Goal: Task Accomplishment & Management: Complete application form

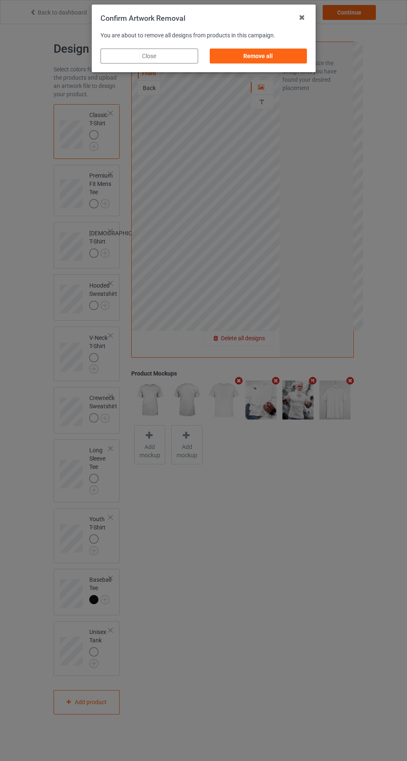
click at [290, 49] on div "Remove all" at bounding box center [258, 56] width 98 height 15
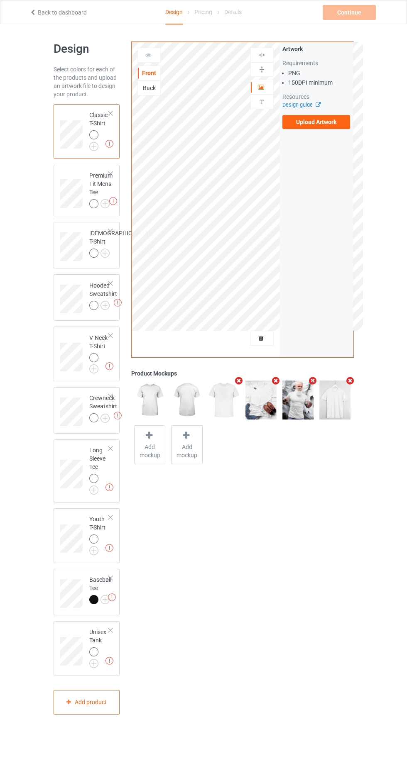
click at [327, 124] on label "Upload Artwork" at bounding box center [316, 122] width 68 height 14
click at [0, 0] on input "Upload Artwork" at bounding box center [0, 0] width 0 height 0
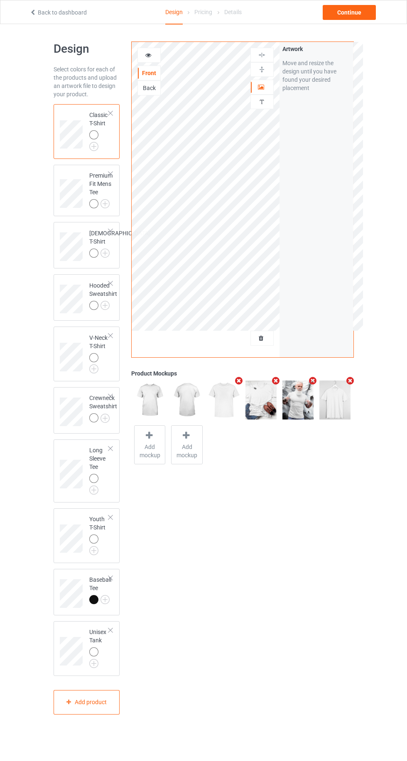
click at [0, 0] on img at bounding box center [0, 0] width 0 height 0
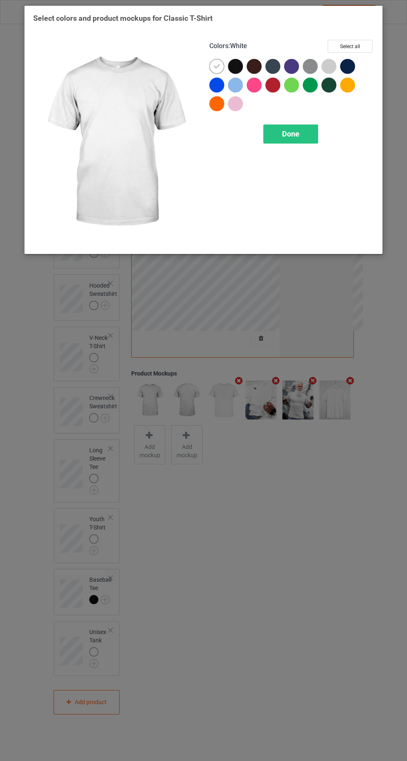
click at [331, 61] on div at bounding box center [328, 66] width 15 height 15
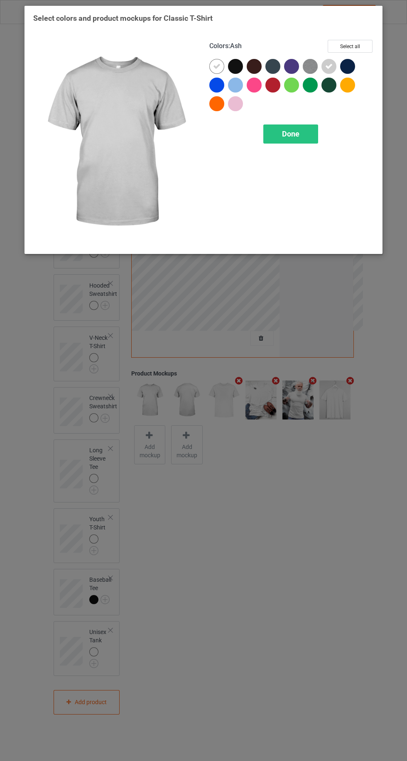
click at [301, 138] on div "Done" at bounding box center [290, 133] width 55 height 19
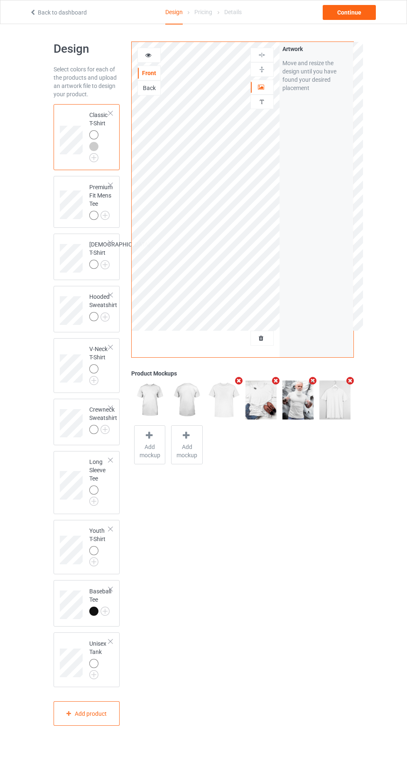
click at [0, 0] on img at bounding box center [0, 0] width 0 height 0
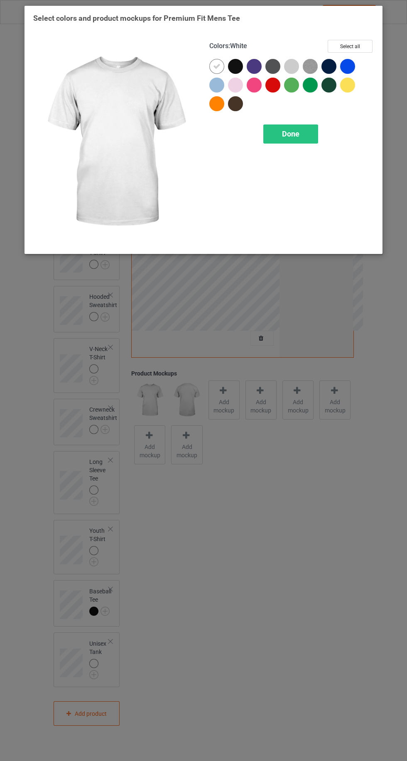
click at [293, 63] on div at bounding box center [291, 66] width 15 height 15
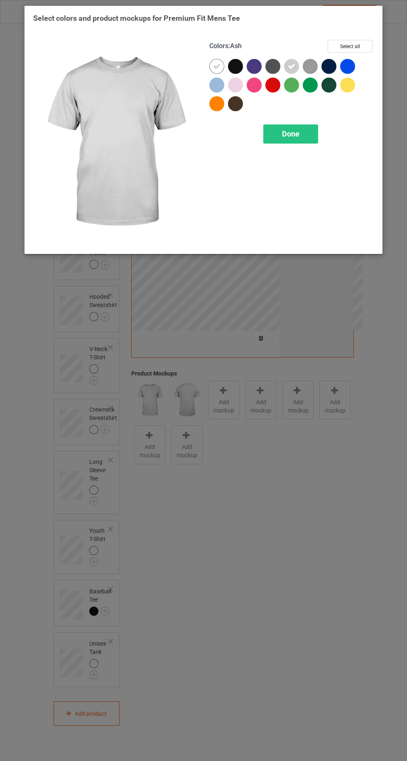
click at [294, 136] on span "Done" at bounding box center [290, 133] width 17 height 9
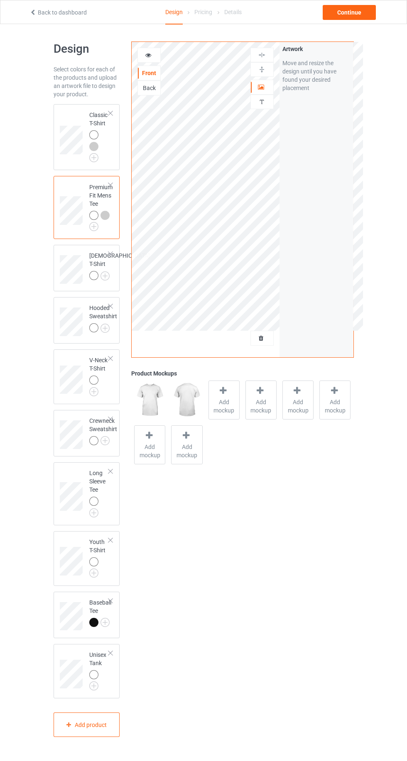
click at [0, 0] on img at bounding box center [0, 0] width 0 height 0
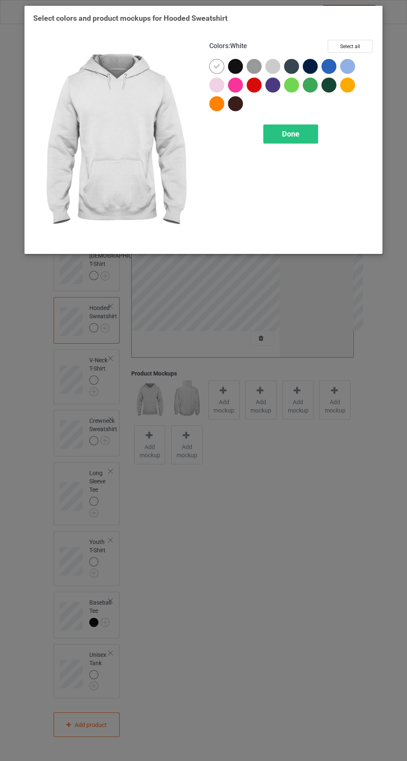
click at [272, 64] on div at bounding box center [272, 66] width 15 height 15
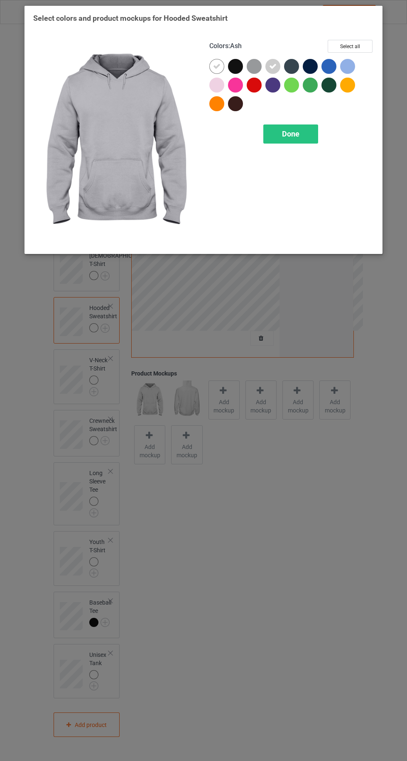
click at [293, 139] on div "Done" at bounding box center [290, 133] width 55 height 19
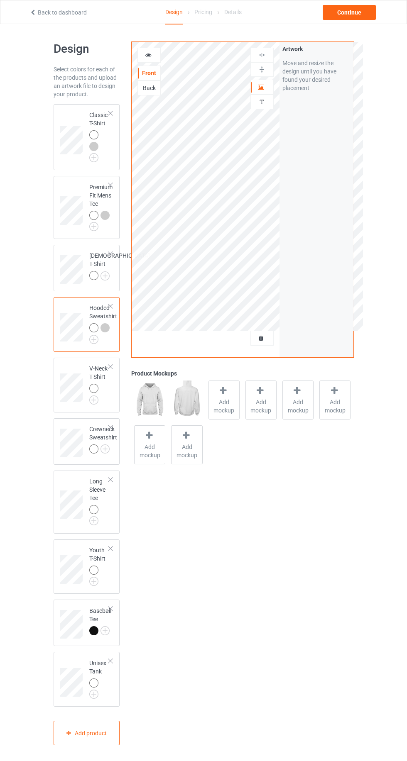
click at [0, 0] on img at bounding box center [0, 0] width 0 height 0
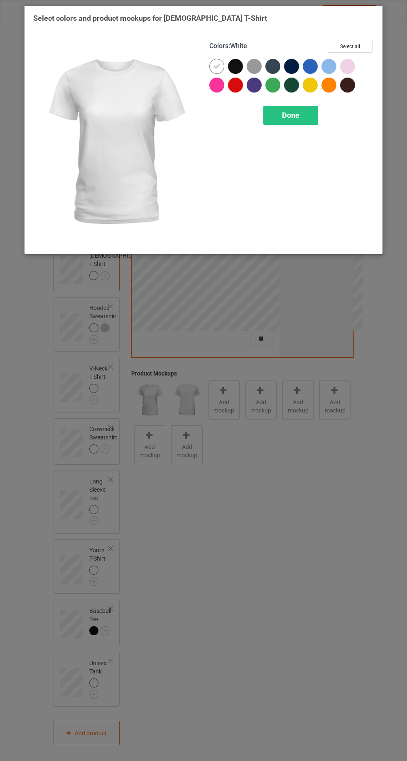
click at [251, 66] on div at bounding box center [253, 66] width 15 height 15
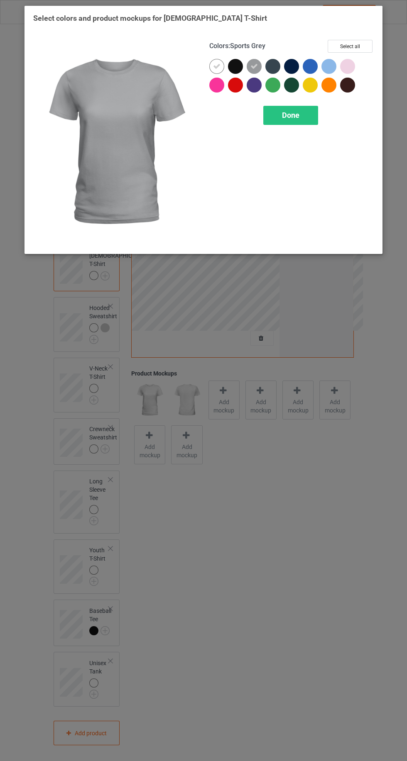
click at [348, 69] on div at bounding box center [347, 66] width 15 height 15
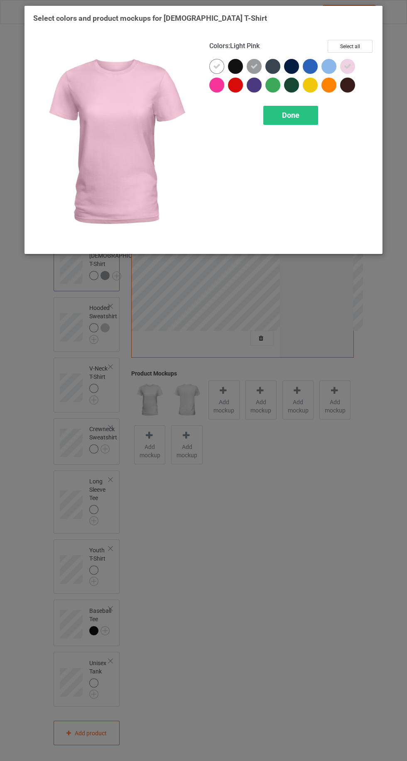
click at [300, 121] on div "Done" at bounding box center [290, 115] width 55 height 19
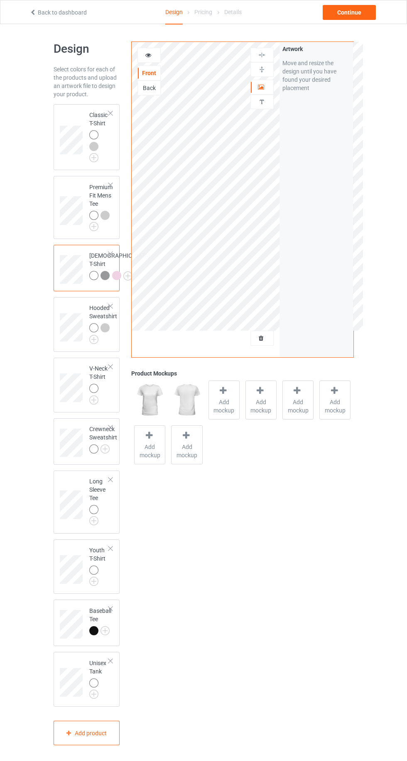
click at [0, 0] on img at bounding box center [0, 0] width 0 height 0
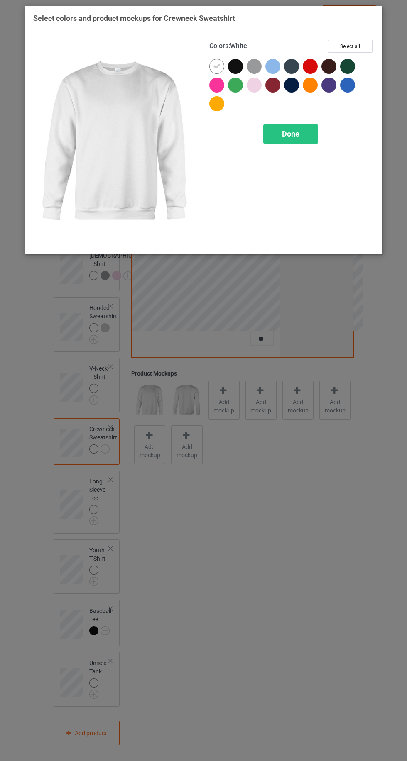
click at [252, 68] on div at bounding box center [253, 66] width 15 height 15
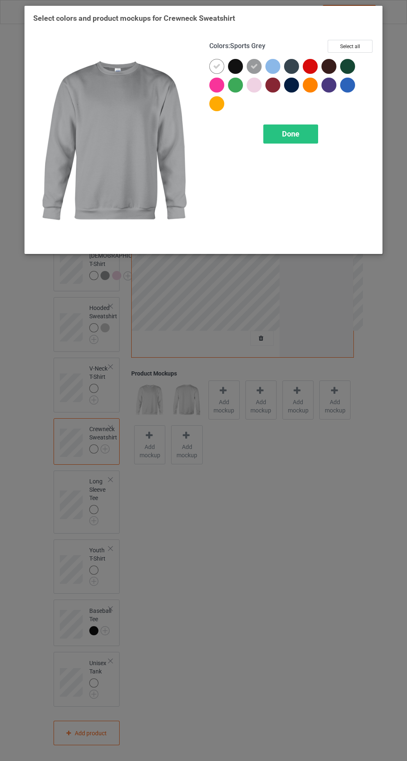
click at [298, 124] on div "Done" at bounding box center [290, 133] width 55 height 19
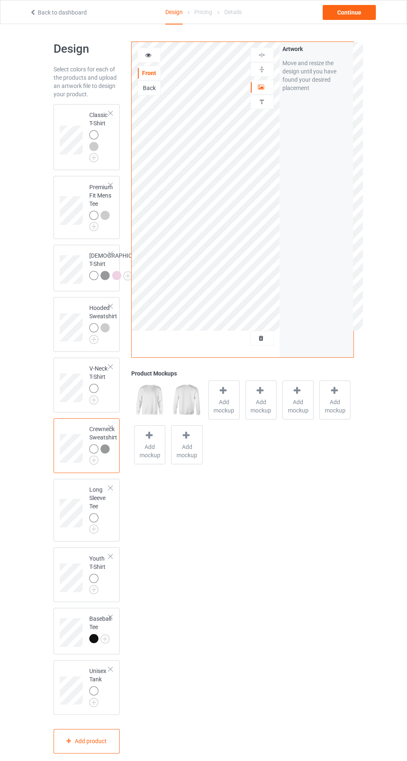
click at [93, 134] on div at bounding box center [93, 134] width 9 height 9
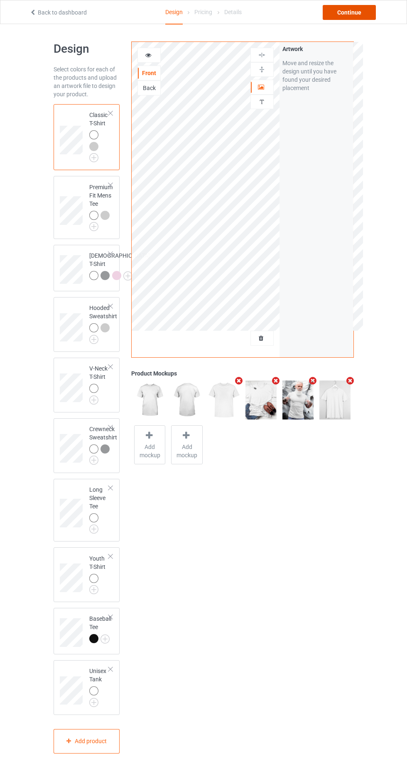
click at [357, 15] on div "Continue" at bounding box center [348, 12] width 53 height 15
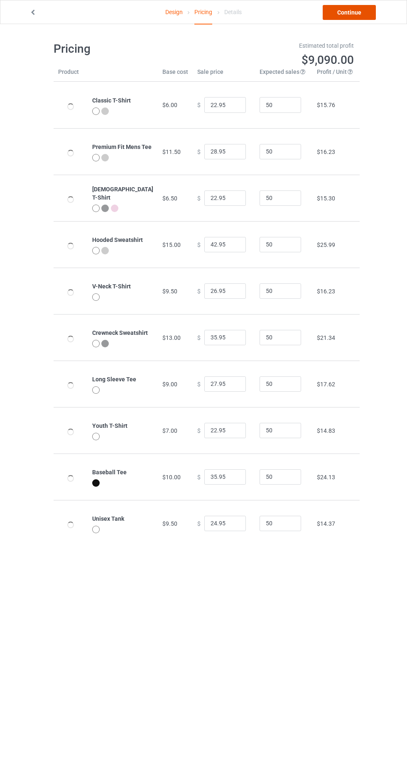
click at [357, 7] on link "Continue" at bounding box center [348, 12] width 53 height 15
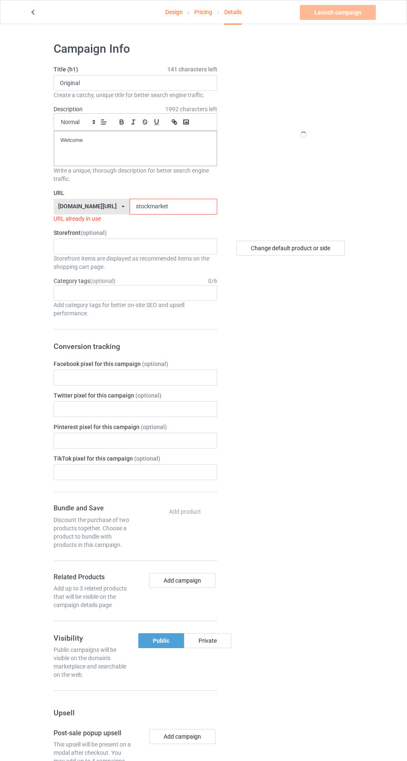
click at [193, 205] on input "stockmarket" at bounding box center [173, 207] width 88 height 16
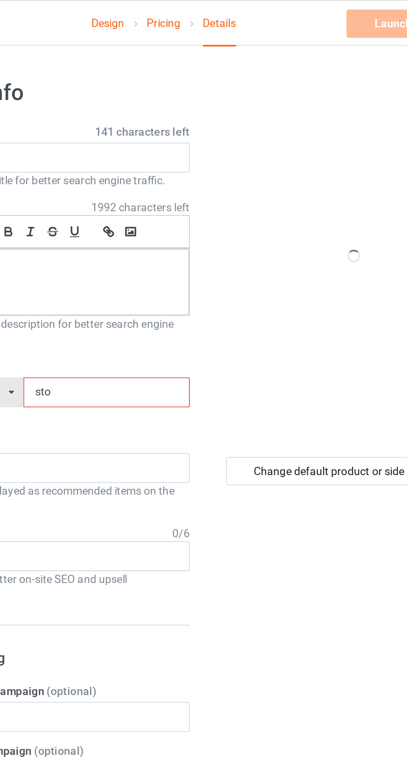
type input "stol"
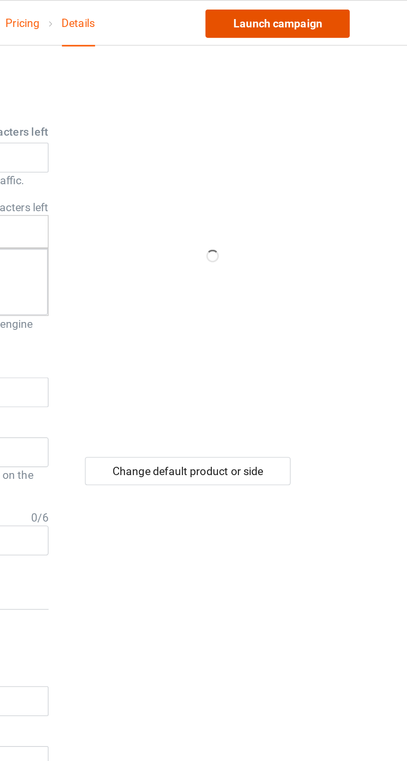
click at [351, 12] on link "Launch campaign" at bounding box center [338, 12] width 76 height 15
